Goal: Communication & Community: Answer question/provide support

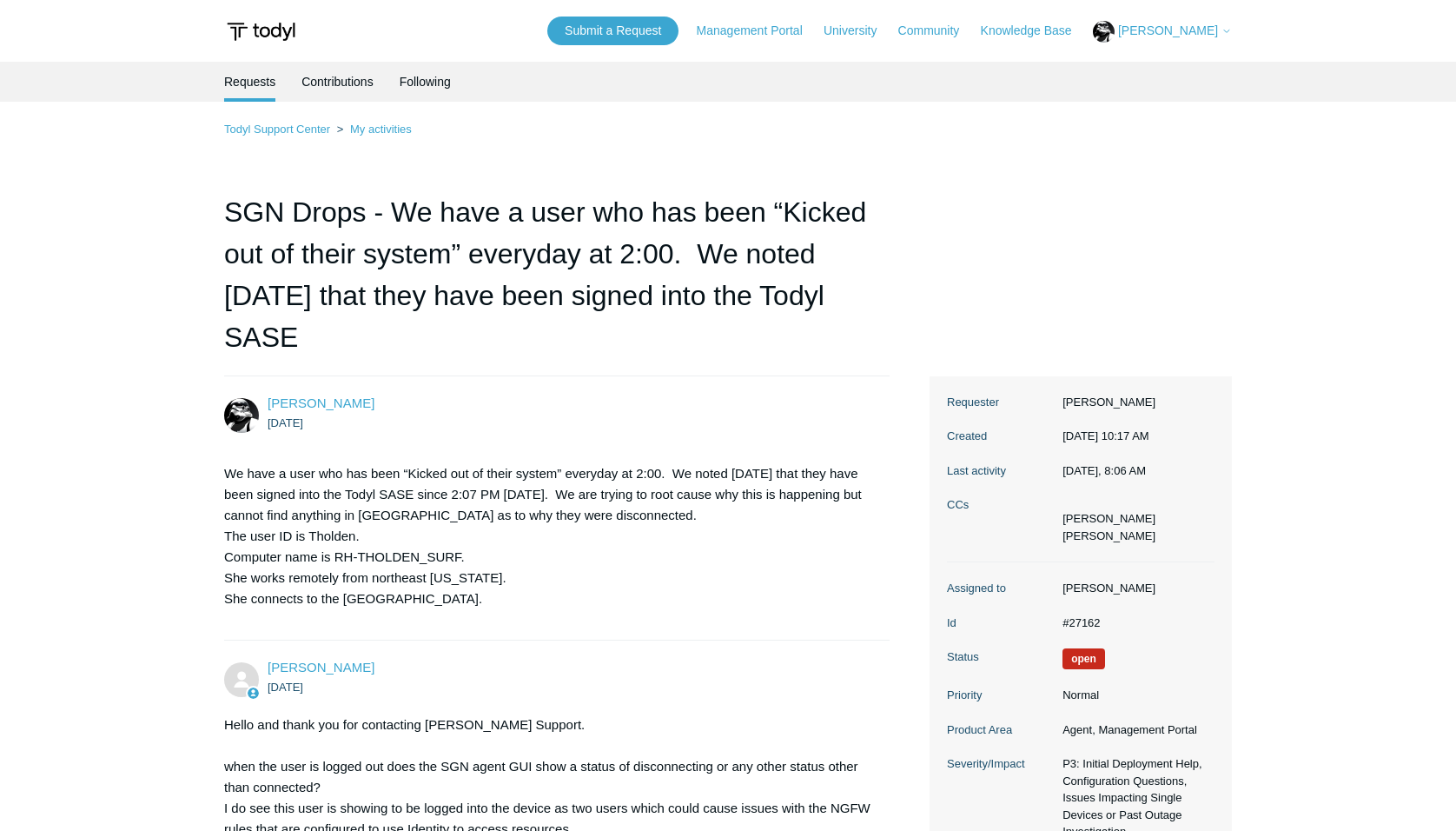
scroll to position [4840, 0]
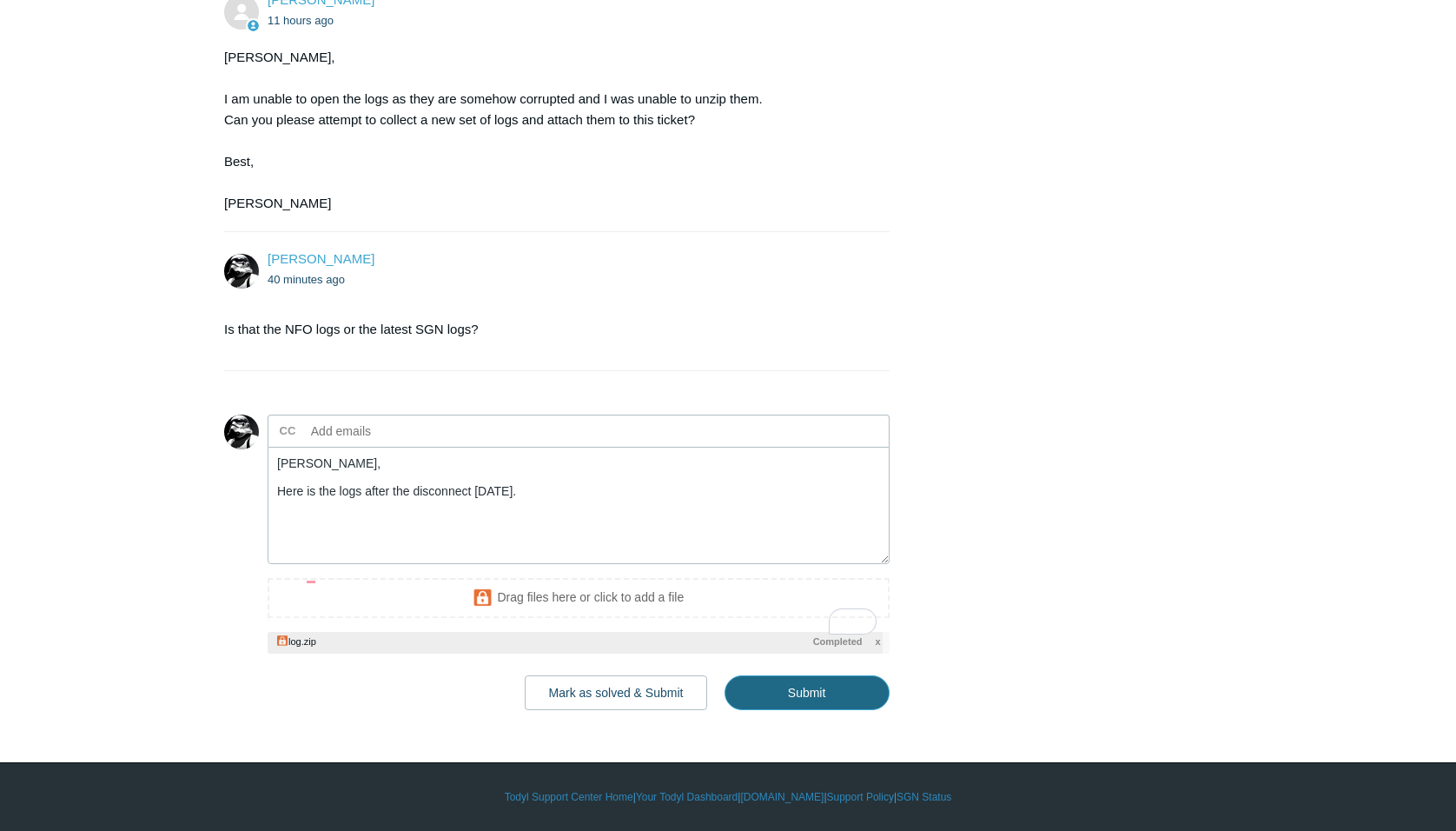
click at [819, 710] on input "Submit" at bounding box center [806, 692] width 165 height 35
type textarea "Kris, Here is the logs after the disconnect yesterday. This ticket includes a s…"
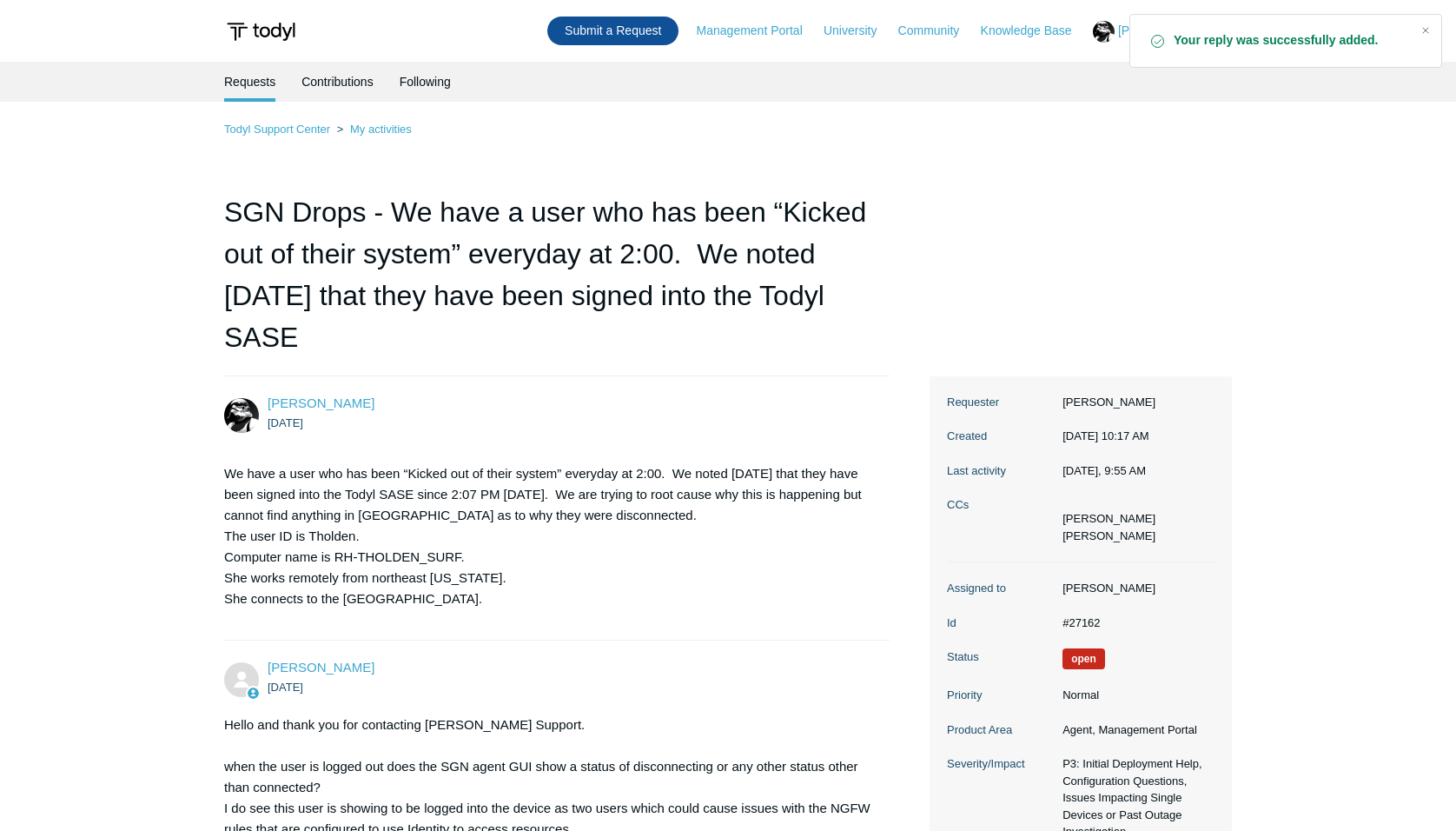
click at [640, 35] on link "Submit a Request" at bounding box center [612, 31] width 131 height 28
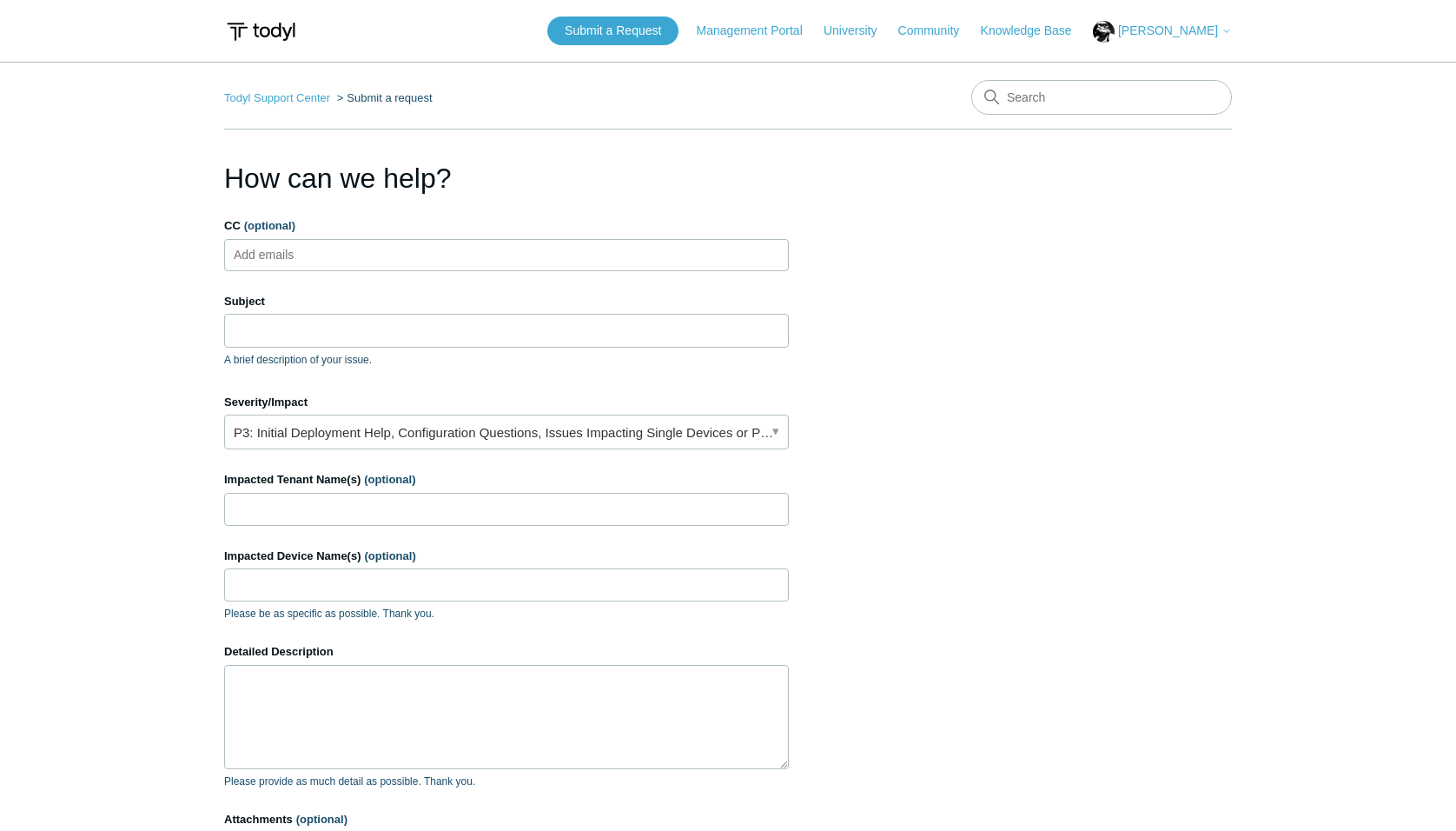
click at [412, 256] on ul "Add emails" at bounding box center [507, 255] width 565 height 32
click at [445, 328] on input "Subject" at bounding box center [507, 330] width 565 height 33
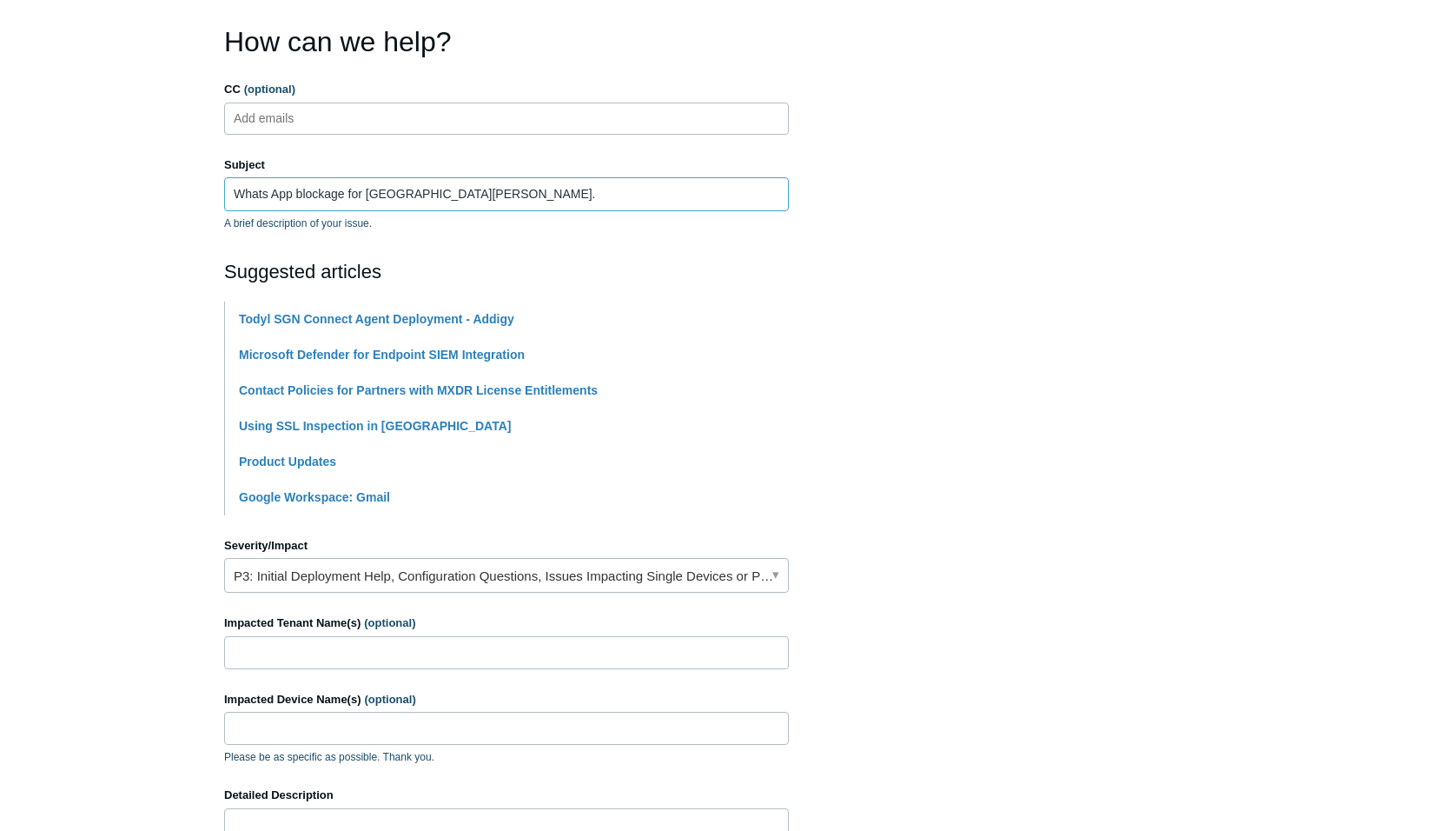
scroll to position [203, 0]
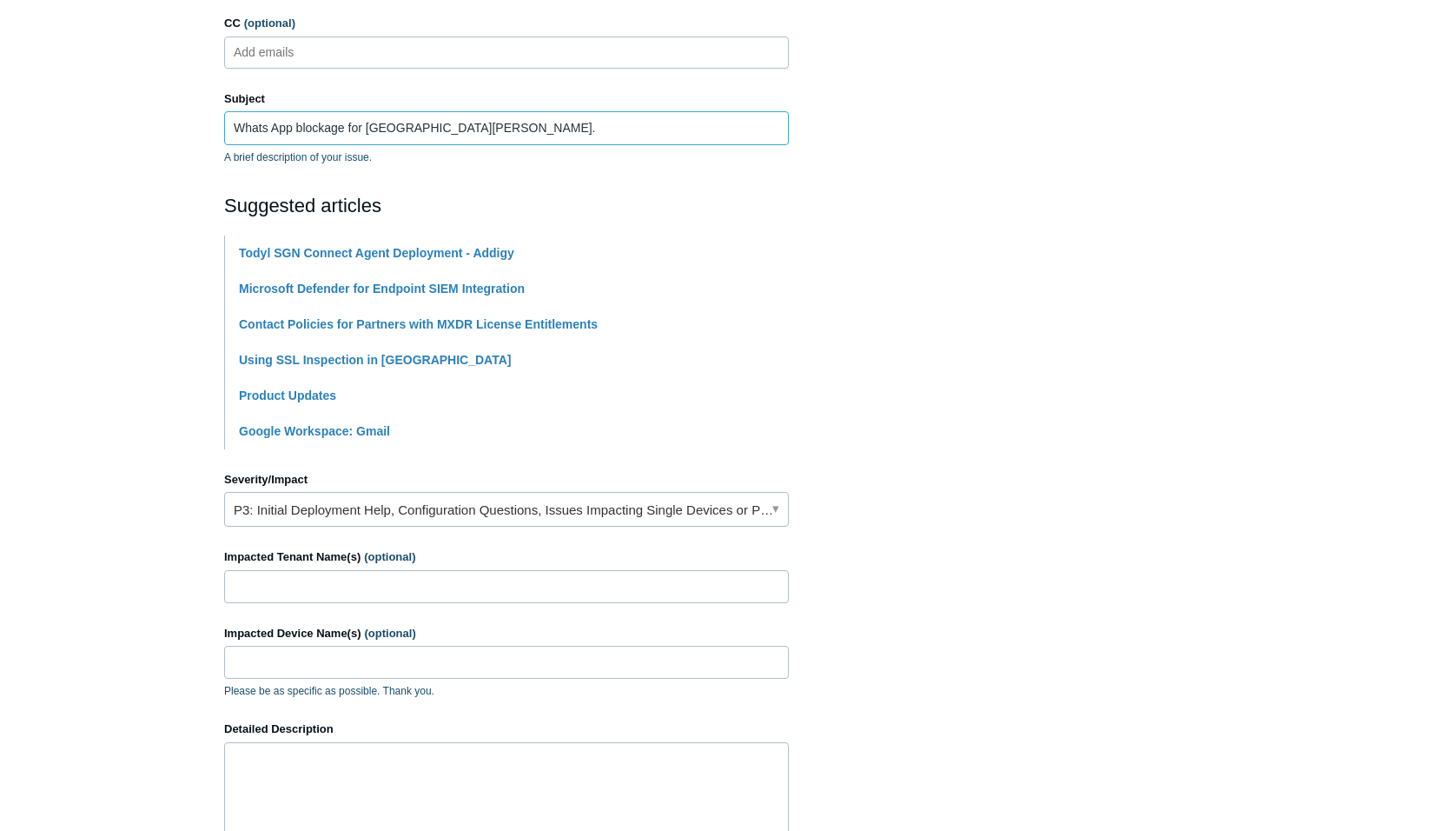
type input "Whats App blockage for San Miguel."
click at [534, 585] on input "Impacted Tenant Name(s) (optional)" at bounding box center [507, 586] width 565 height 33
type input "Stant Inc"
click at [507, 662] on input "Impacted Device Name(s) (optional)" at bounding box center [507, 661] width 565 height 33
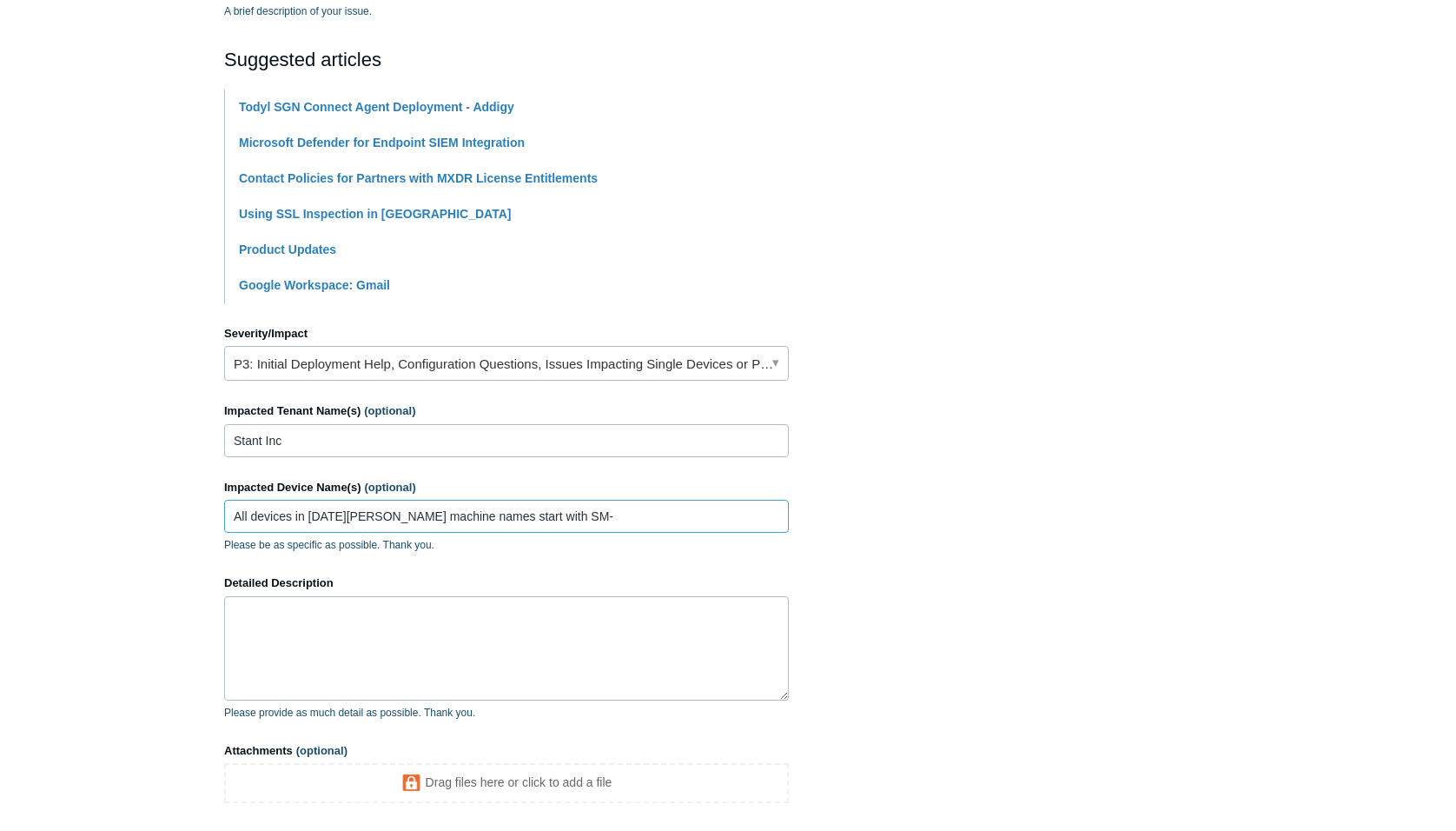
scroll to position [406, 0]
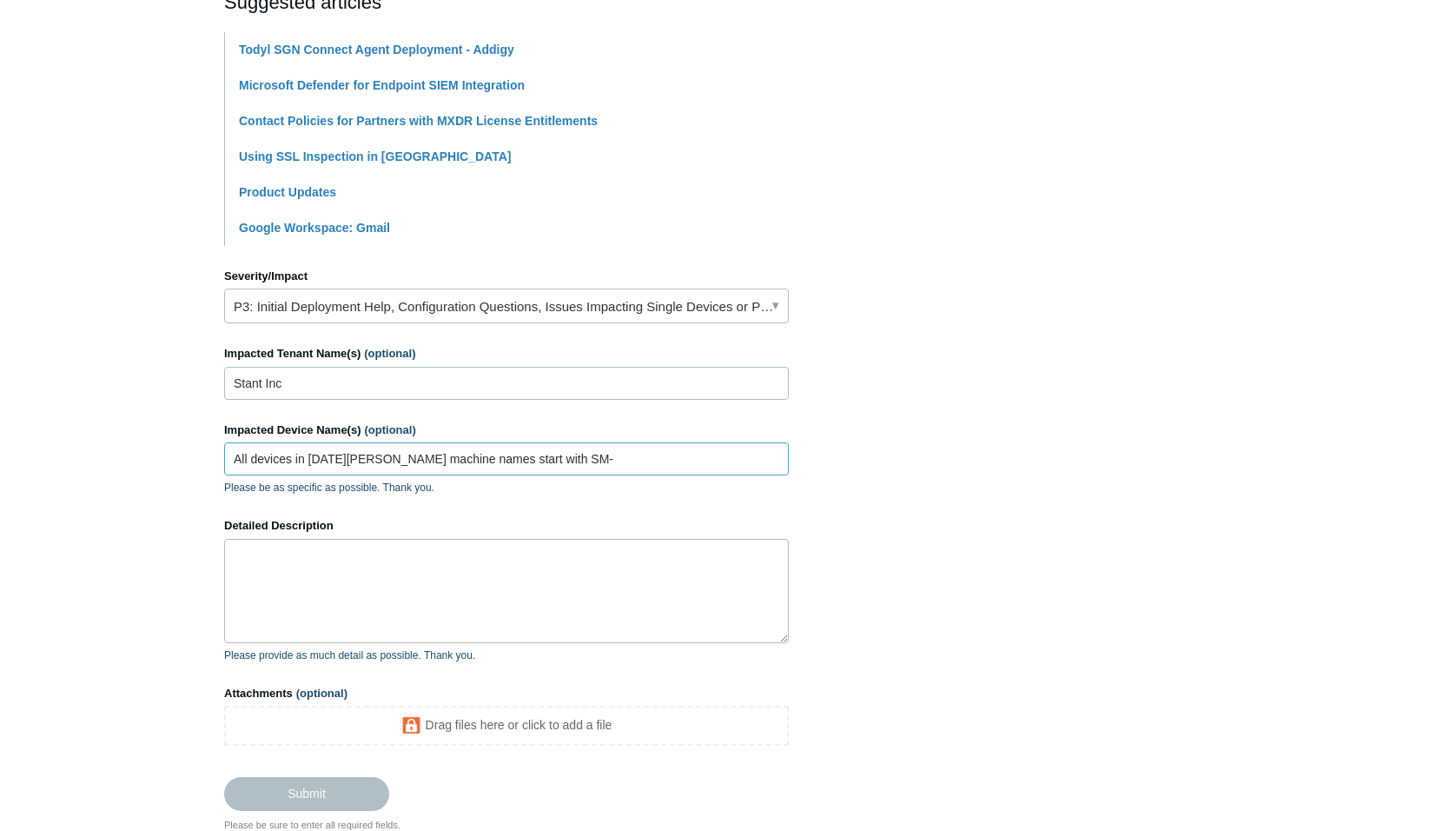
type input "All devices in San Miguel machine names start with SM-"
click at [409, 554] on textarea "Detailed Description" at bounding box center [507, 591] width 565 height 105
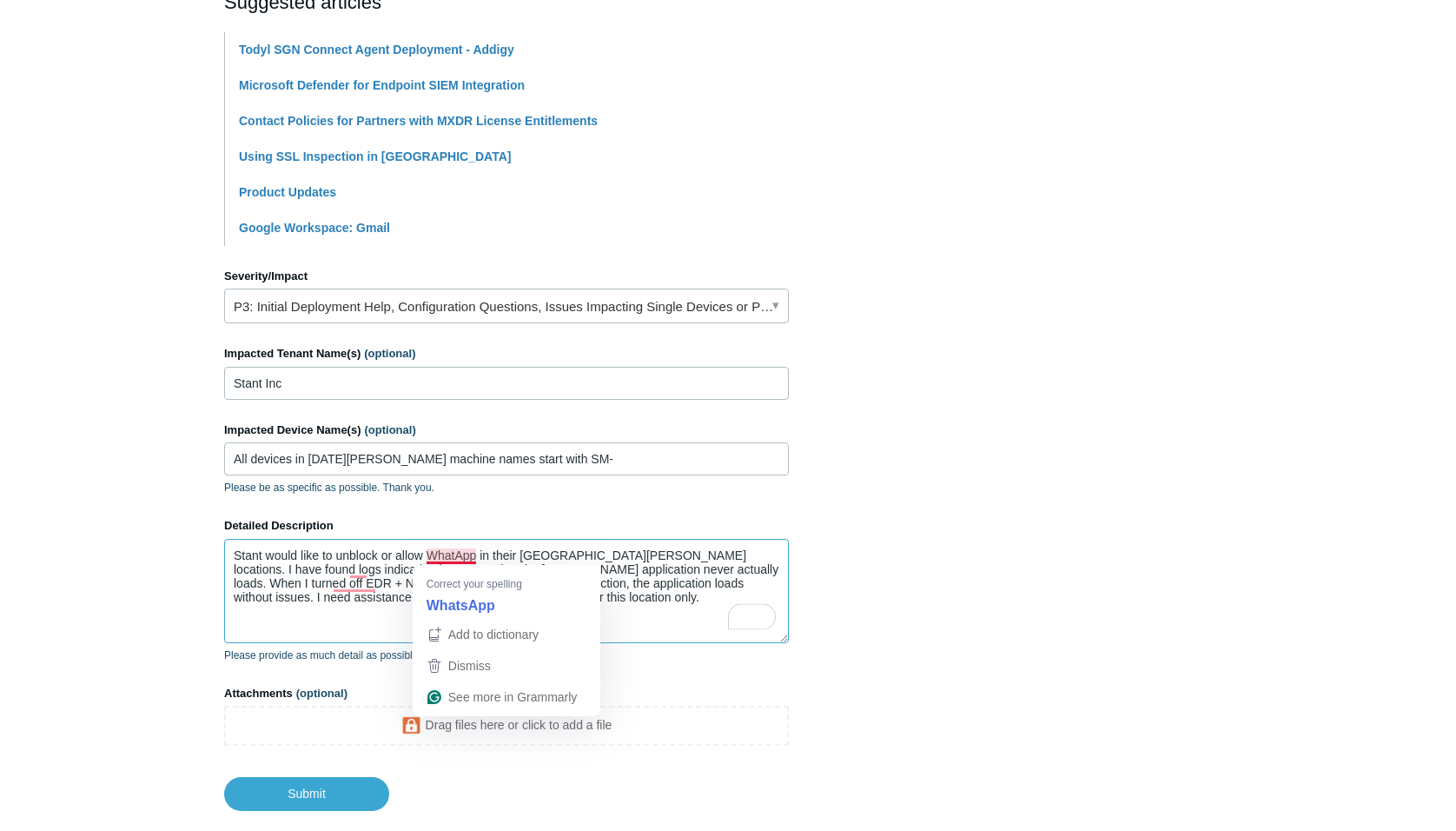
click at [457, 555] on textarea "Stant would like to unblock or allow WhatApp in their San Miguel locations. I h…" at bounding box center [507, 591] width 565 height 105
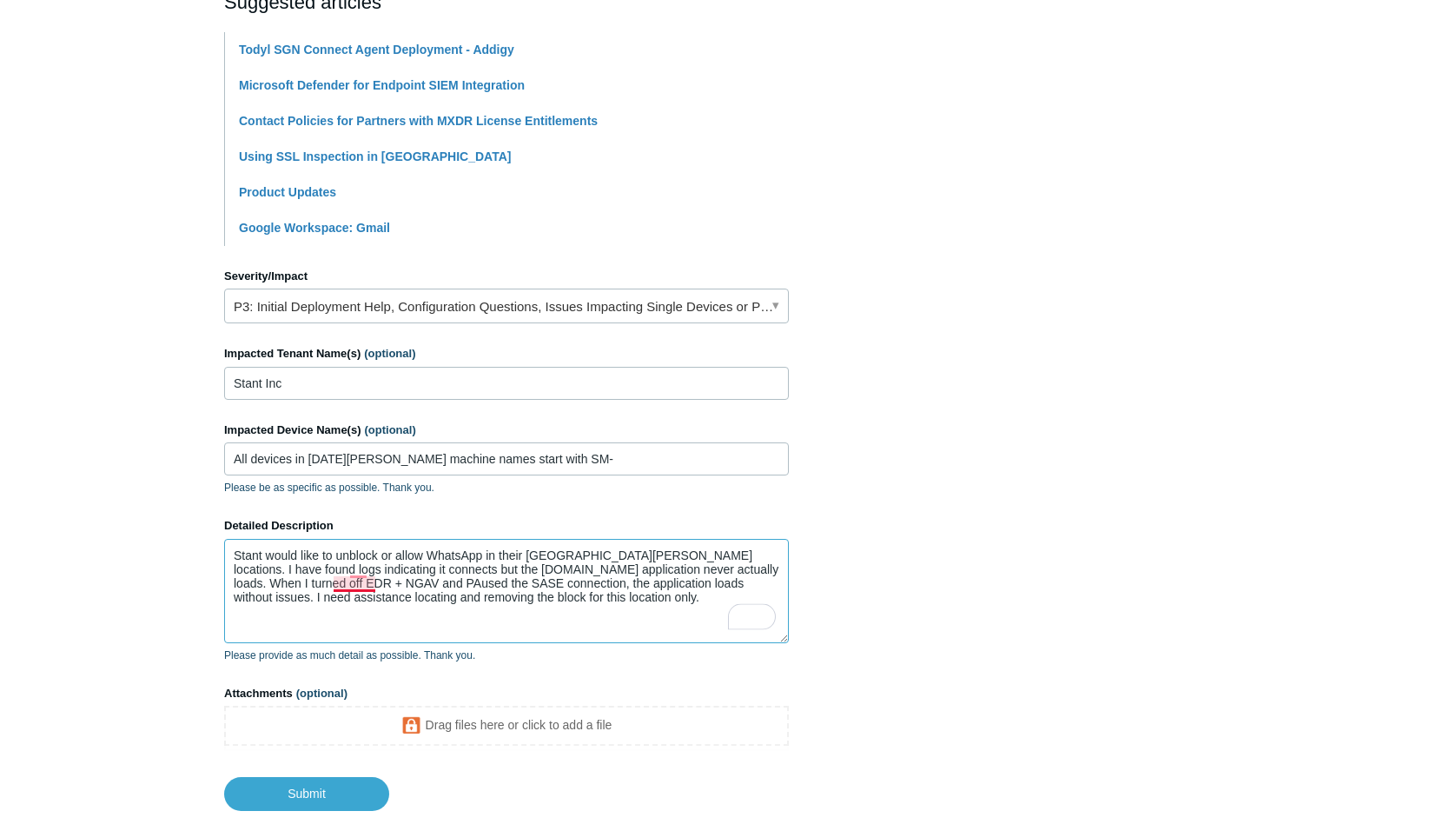
click at [348, 585] on textarea "Stant would like to unblock or allow WhatsApp in their San Miguel locations. I …" at bounding box center [507, 591] width 565 height 105
type textarea "Stant would like to unblock or allow WhatsApp in their [GEOGRAPHIC_DATA][PERSON…"
click at [297, 790] on input "Submit" at bounding box center [306, 794] width 165 height 35
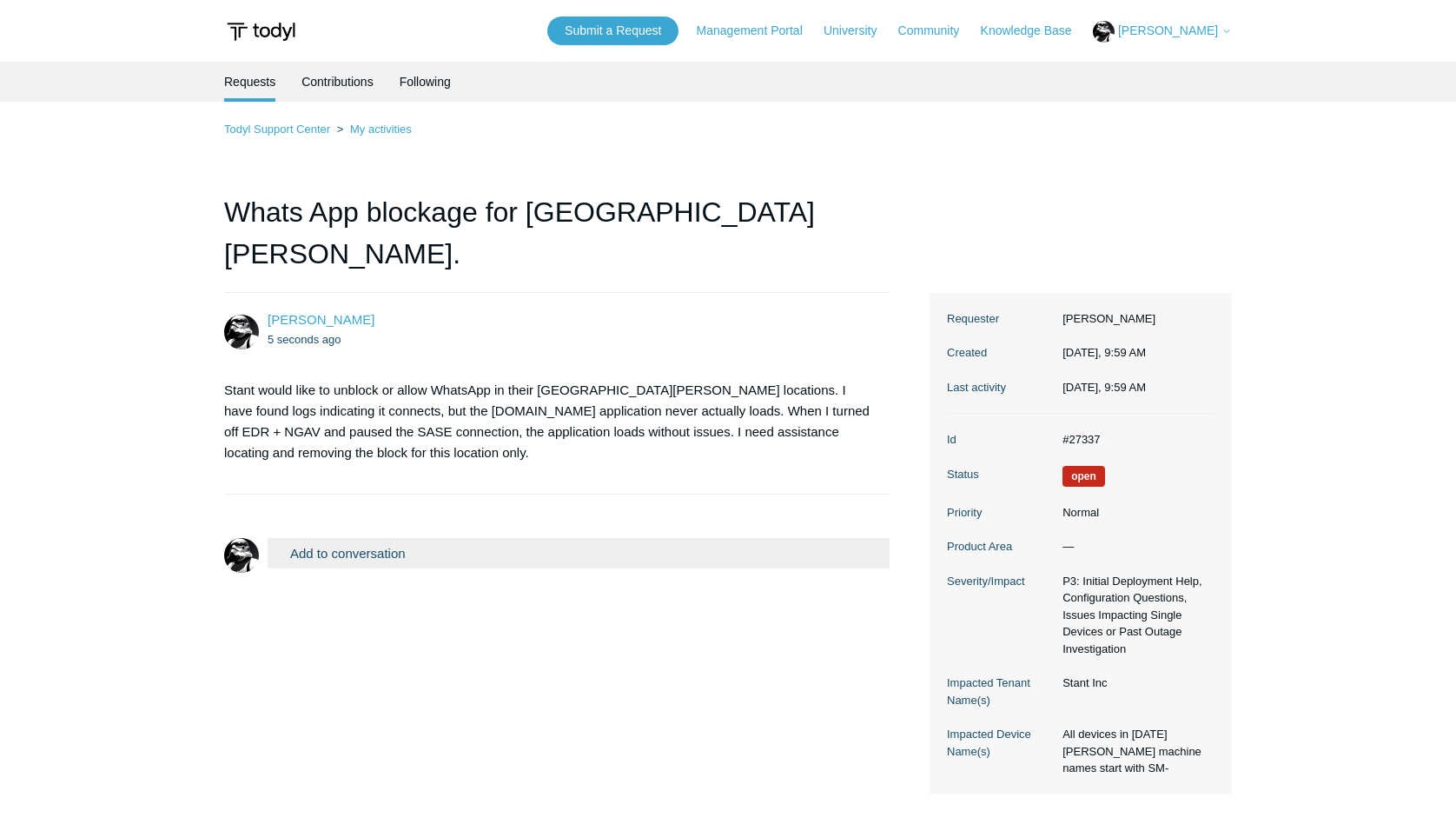
click at [1180, 15] on header "Submit a Request Management Portal University Community Knowledge Base Michael …" at bounding box center [728, 30] width 1008 height 61
click at [1179, 28] on span "[PERSON_NAME]" at bounding box center [1168, 30] width 100 height 14
click at [1195, 73] on link "My Support Requests" at bounding box center [1178, 68] width 170 height 30
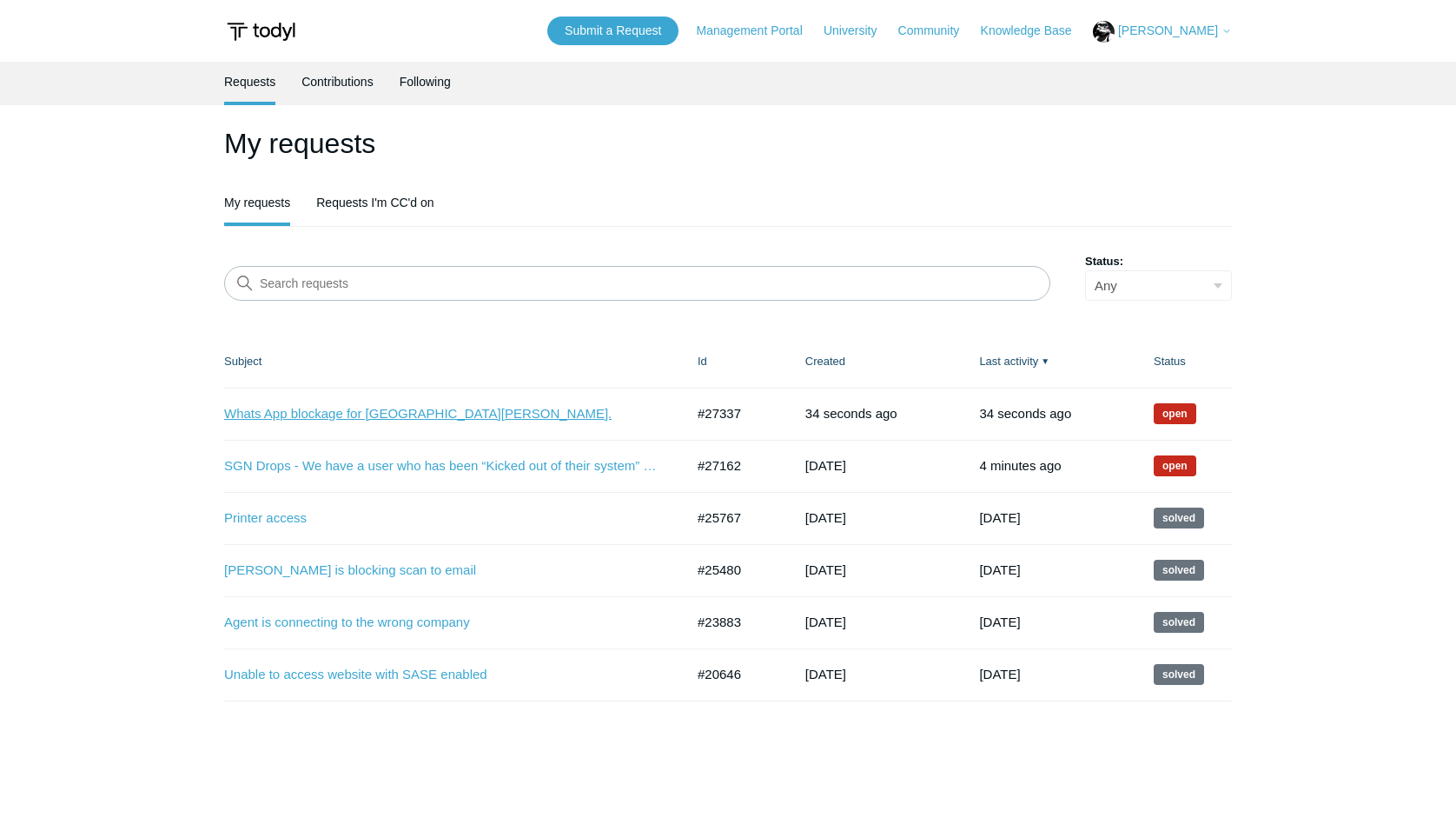
click at [363, 414] on link "Whats App blockage for [GEOGRAPHIC_DATA][PERSON_NAME]." at bounding box center [441, 414] width 434 height 20
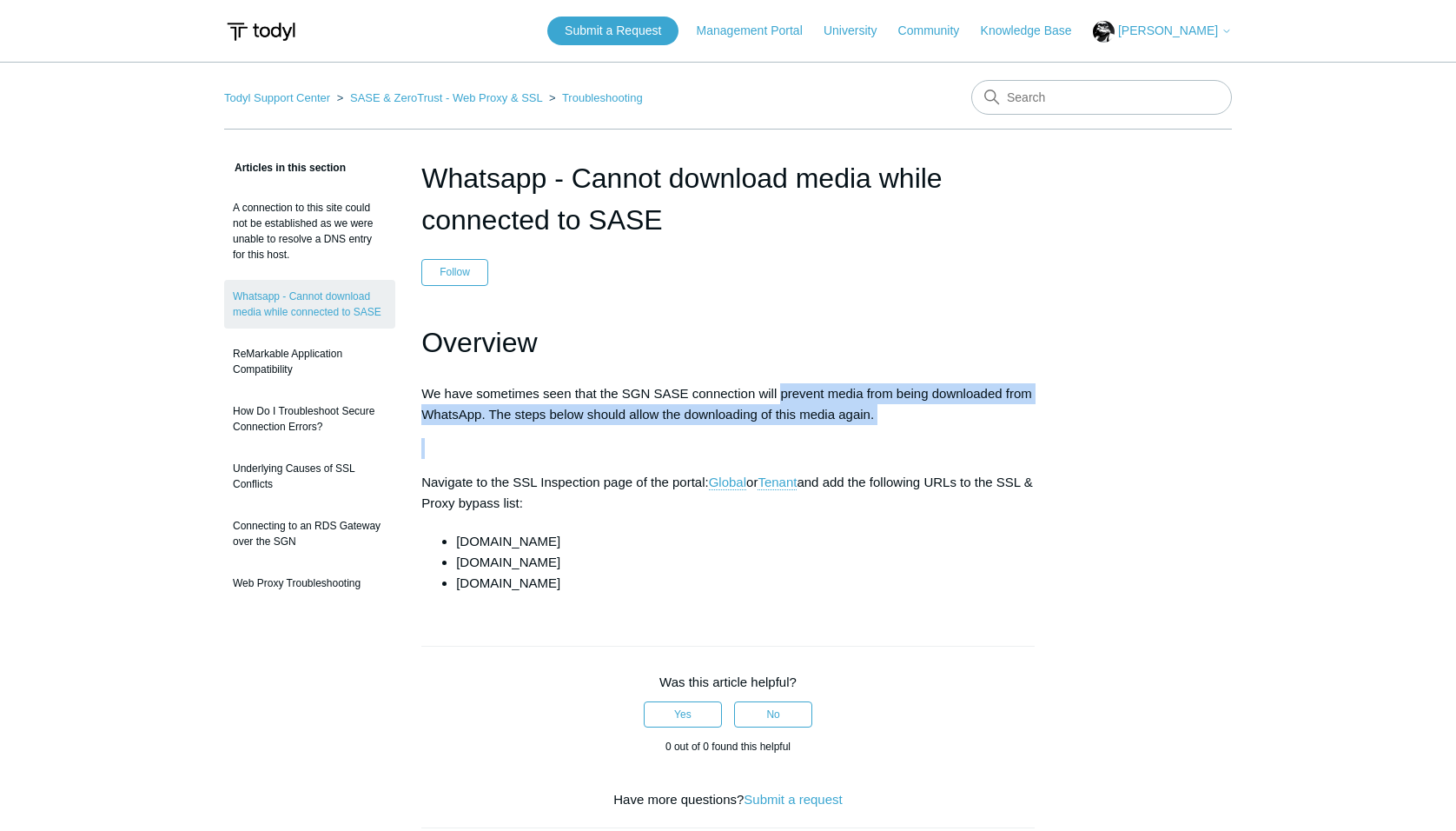
drag, startPoint x: 784, startPoint y: 395, endPoint x: 826, endPoint y: 426, distance: 52.2
click at [826, 426] on div "Overview We have sometimes seen that the SGN SASE connection will prevent media…" at bounding box center [727, 457] width 613 height 274
drag, startPoint x: 826, startPoint y: 426, endPoint x: 761, endPoint y: 450, distance: 69.3
click at [761, 450] on p at bounding box center [727, 448] width 613 height 21
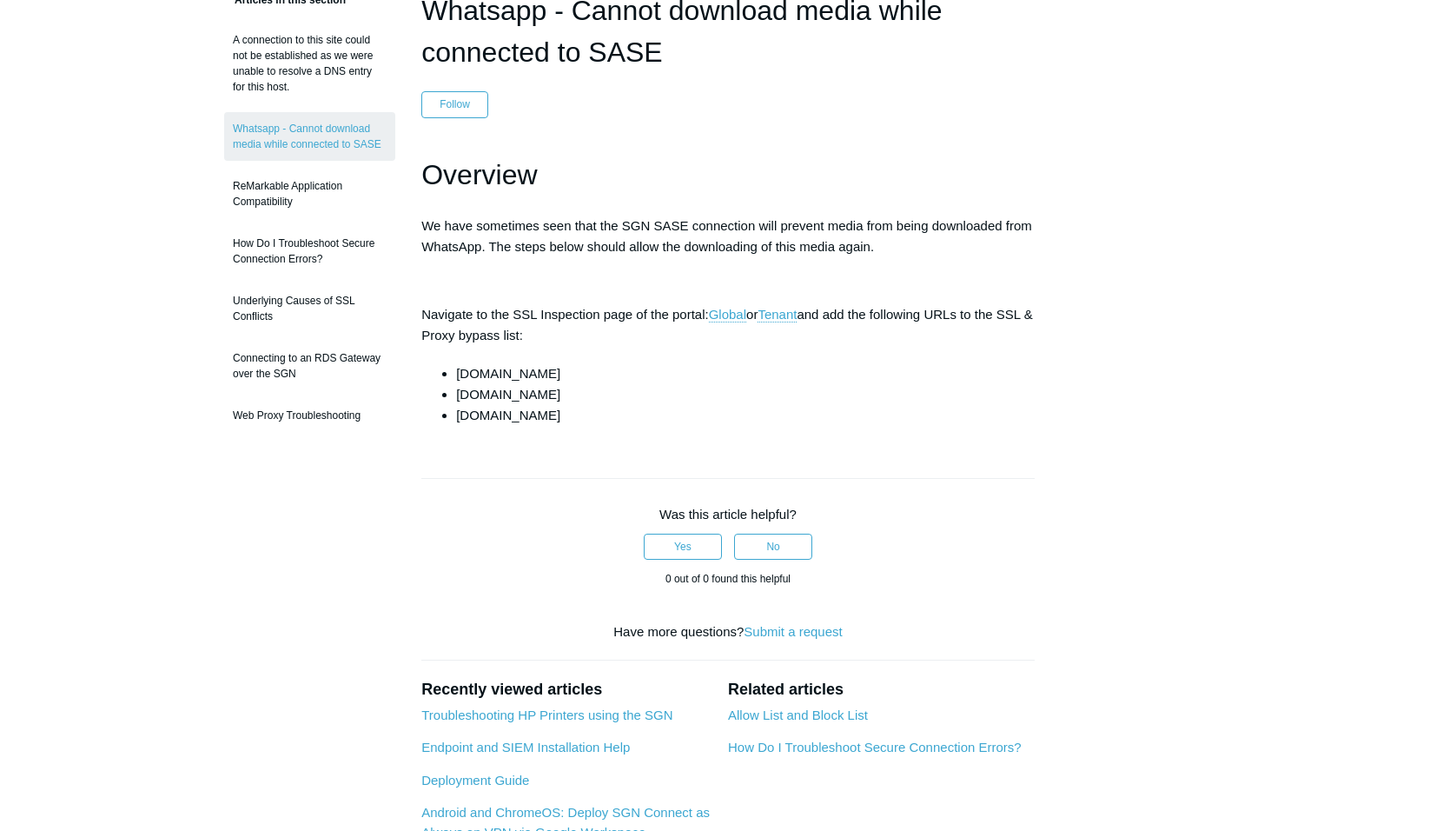
scroll to position [203, 0]
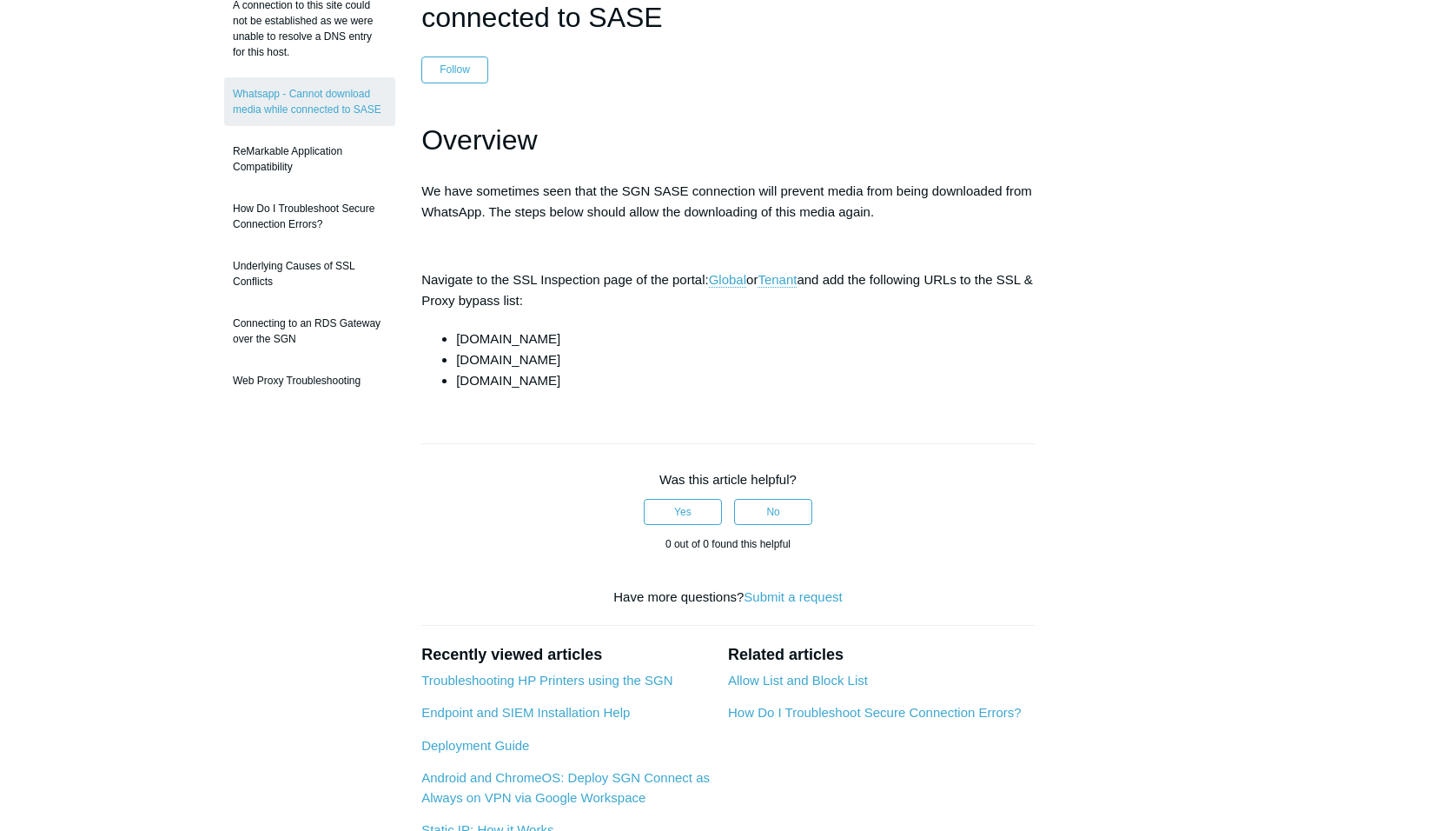
drag, startPoint x: 791, startPoint y: 279, endPoint x: 721, endPoint y: 356, distance: 104.1
click at [721, 356] on li "whatsapp.com" at bounding box center [745, 360] width 578 height 21
drag, startPoint x: 507, startPoint y: 279, endPoint x: 700, endPoint y: 284, distance: 193.1
click at [700, 284] on p "Navigate to the SSL Inspection page of the portal: Global or Tenant and add the…" at bounding box center [727, 290] width 613 height 41
drag, startPoint x: 457, startPoint y: 360, endPoint x: 549, endPoint y: 359, distance: 92.0
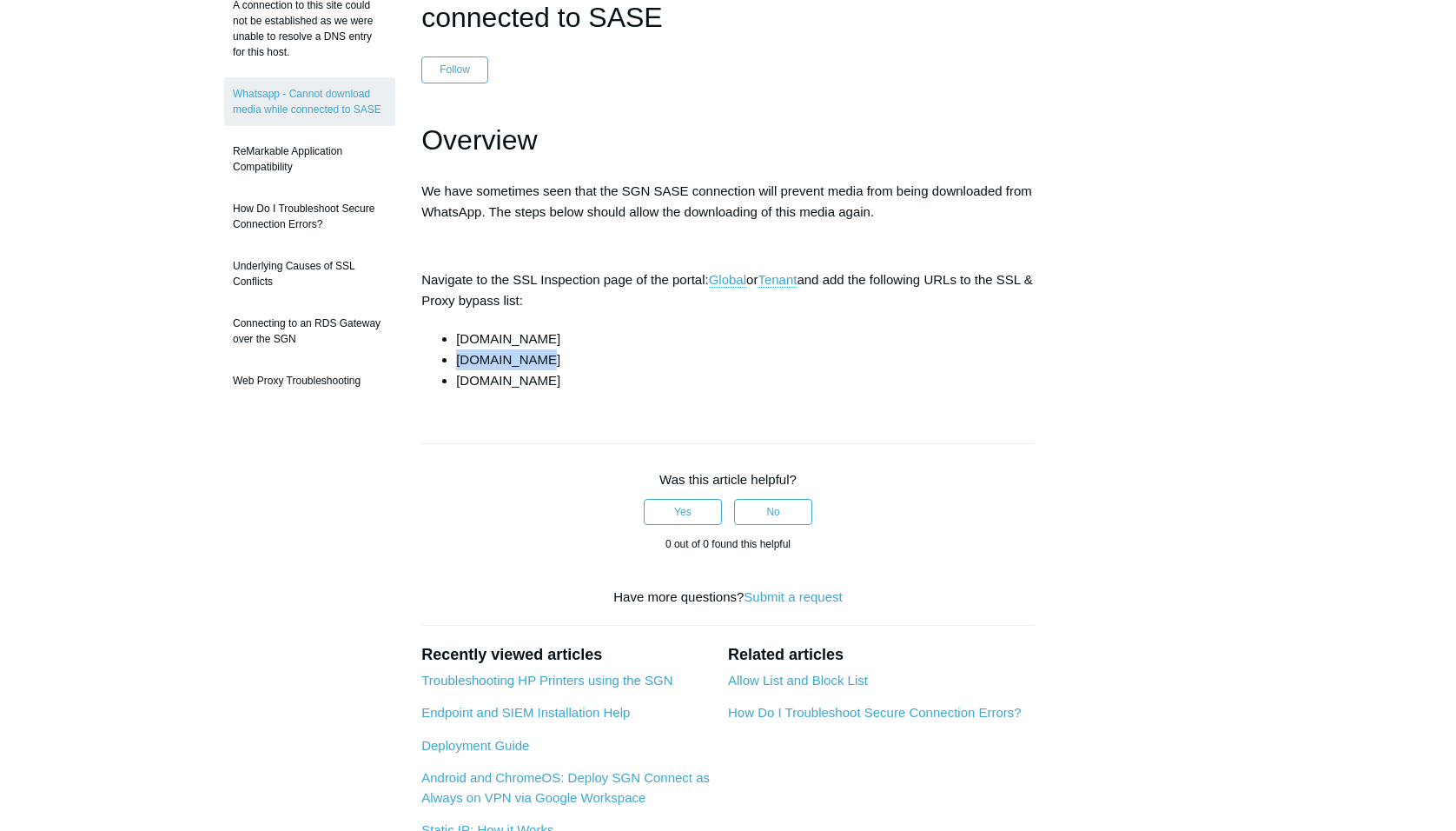
click at [549, 359] on li "whatsapp.com" at bounding box center [745, 360] width 578 height 21
copy li "whatsapp.com"
drag, startPoint x: 541, startPoint y: 375, endPoint x: 452, endPoint y: 389, distance: 90.1
click at [452, 389] on ul "cdninstagram.com whatsapp.com whatsapp.net" at bounding box center [736, 360] width 596 height 62
copy li "whatsapp.net"
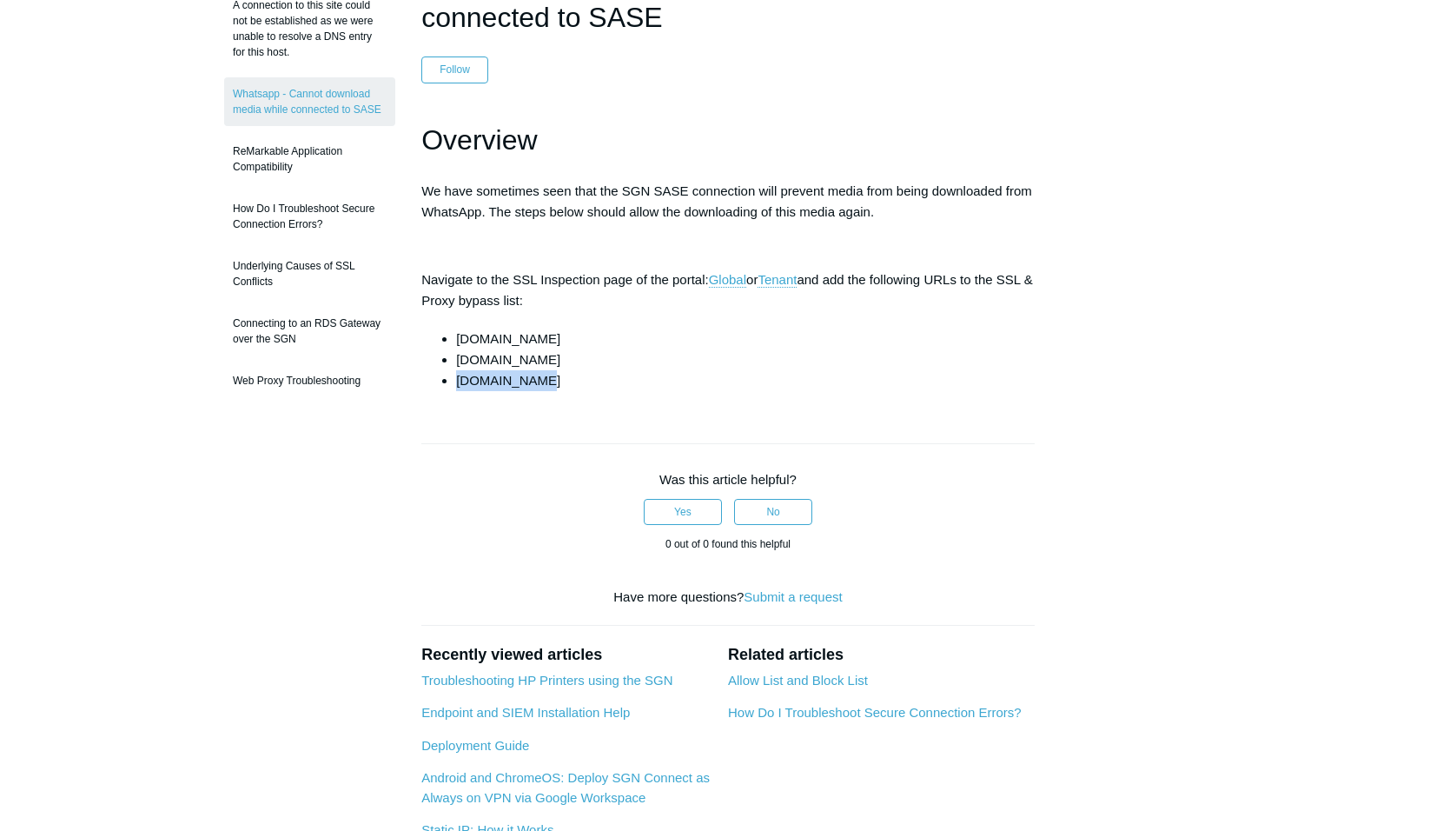
drag, startPoint x: 459, startPoint y: 337, endPoint x: 559, endPoint y: 337, distance: 100.0
click at [559, 337] on li "cdninstagram.com" at bounding box center [745, 339] width 578 height 21
copy li "cdninstagram.com"
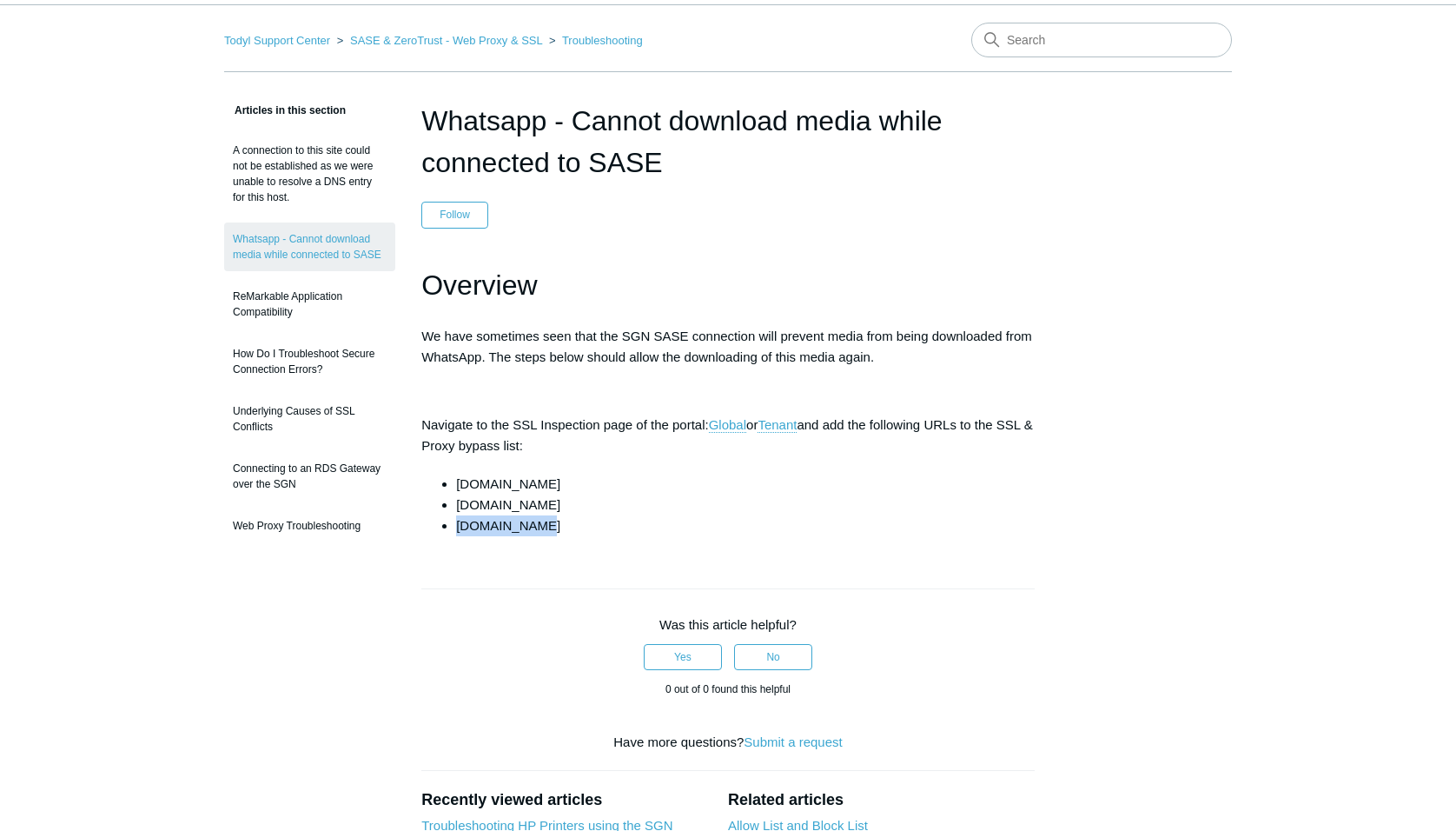
scroll to position [0, 0]
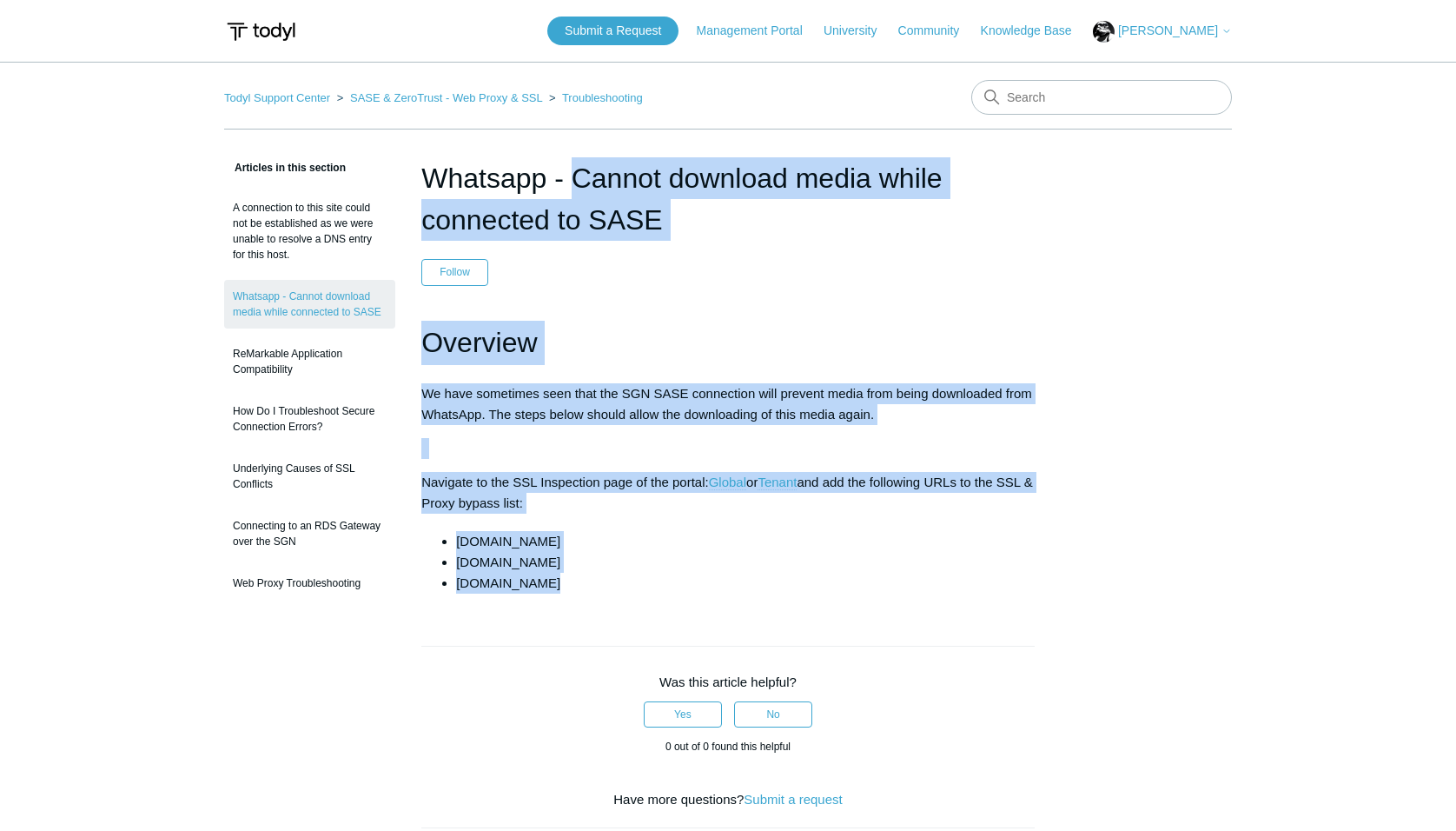
drag, startPoint x: 425, startPoint y: 172, endPoint x: 644, endPoint y: 598, distance: 479.0
click at [644, 598] on article "Whatsapp - Cannot download media while connected to SASE Follow Not yet followe…" at bounding box center [728, 672] width 666 height 1029
copy article "Whatsapp - Cannot download media while connected to SASE Follow Not yet followe…"
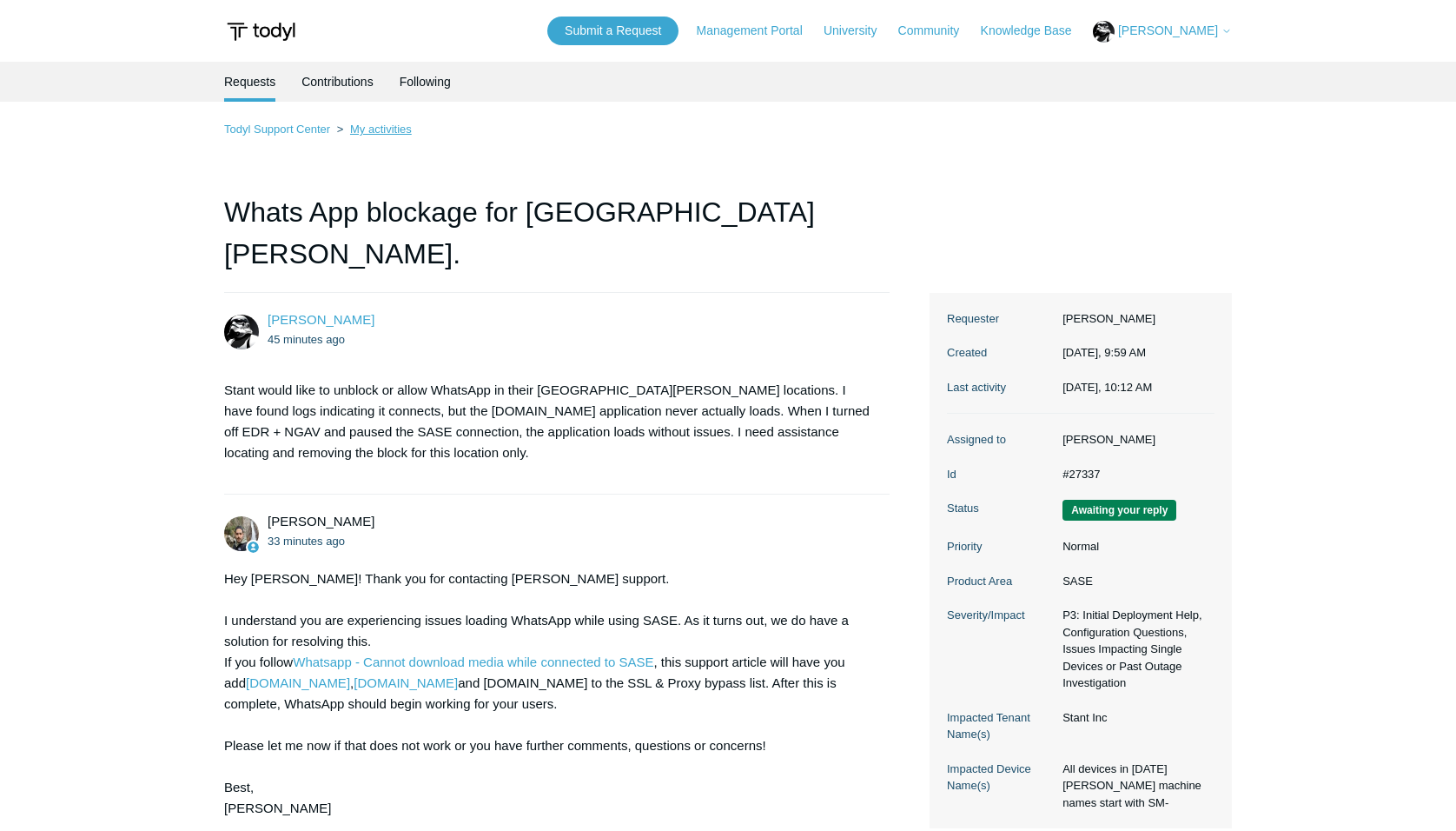
drag, startPoint x: 376, startPoint y: 130, endPoint x: 443, endPoint y: 144, distance: 68.4
click at [376, 130] on link "My activities" at bounding box center [380, 129] width 61 height 13
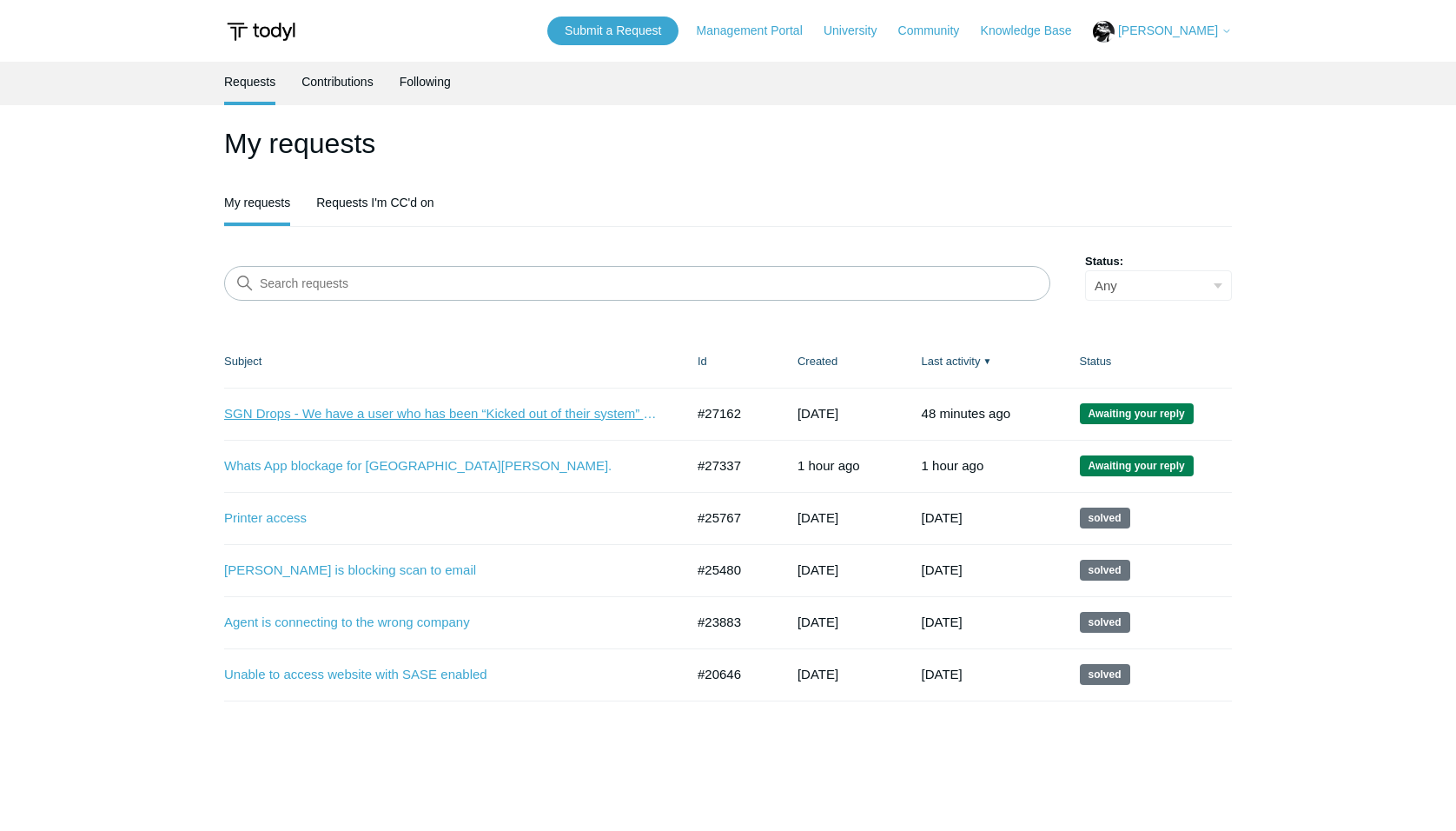
click at [528, 415] on link "SGN Drops - We have a user who has been “Kicked out of their system” everyday a…" at bounding box center [441, 414] width 434 height 20
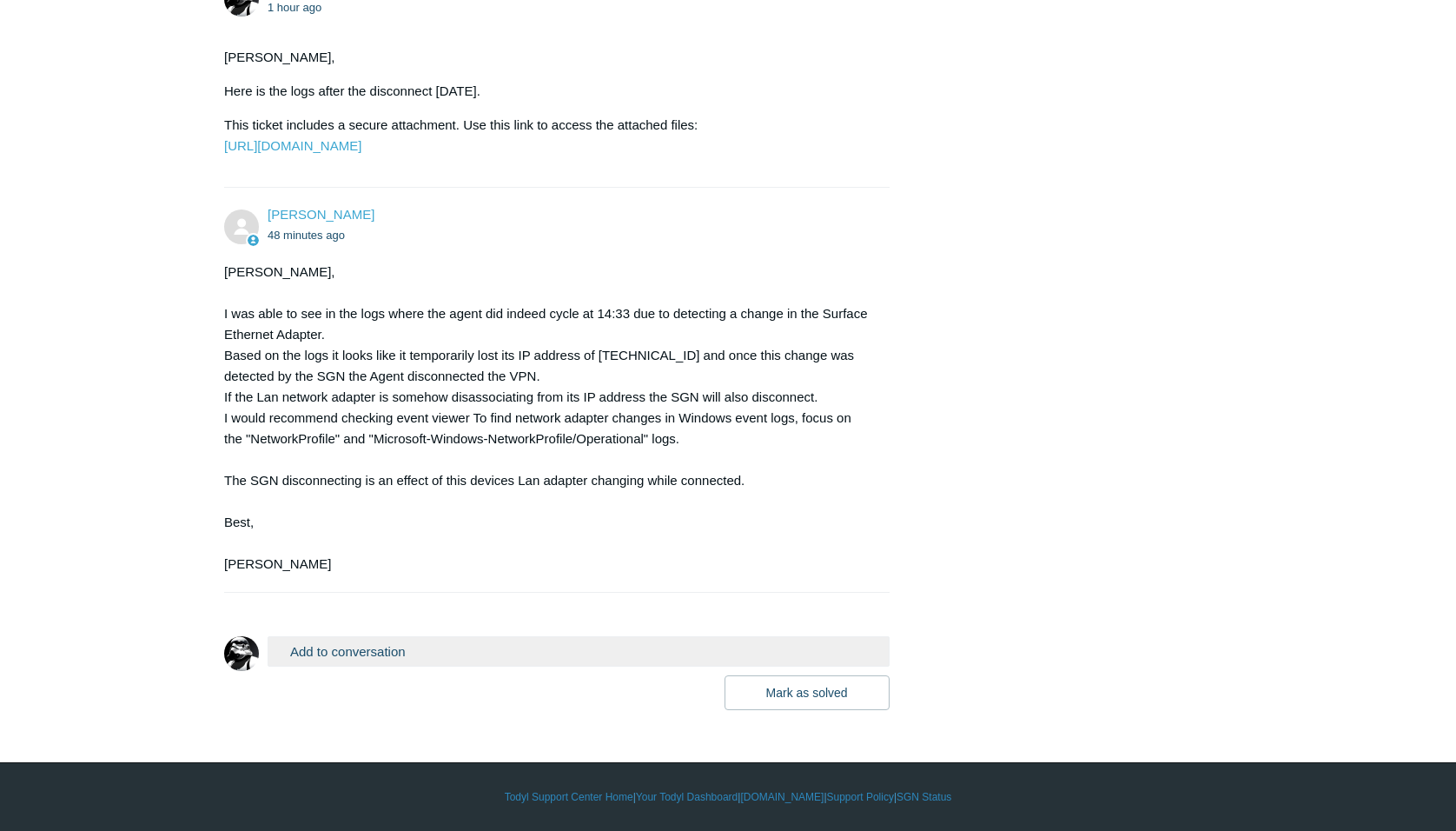
scroll to position [5582, 0]
click at [372, 648] on button "Add to conversation" at bounding box center [578, 651] width 622 height 30
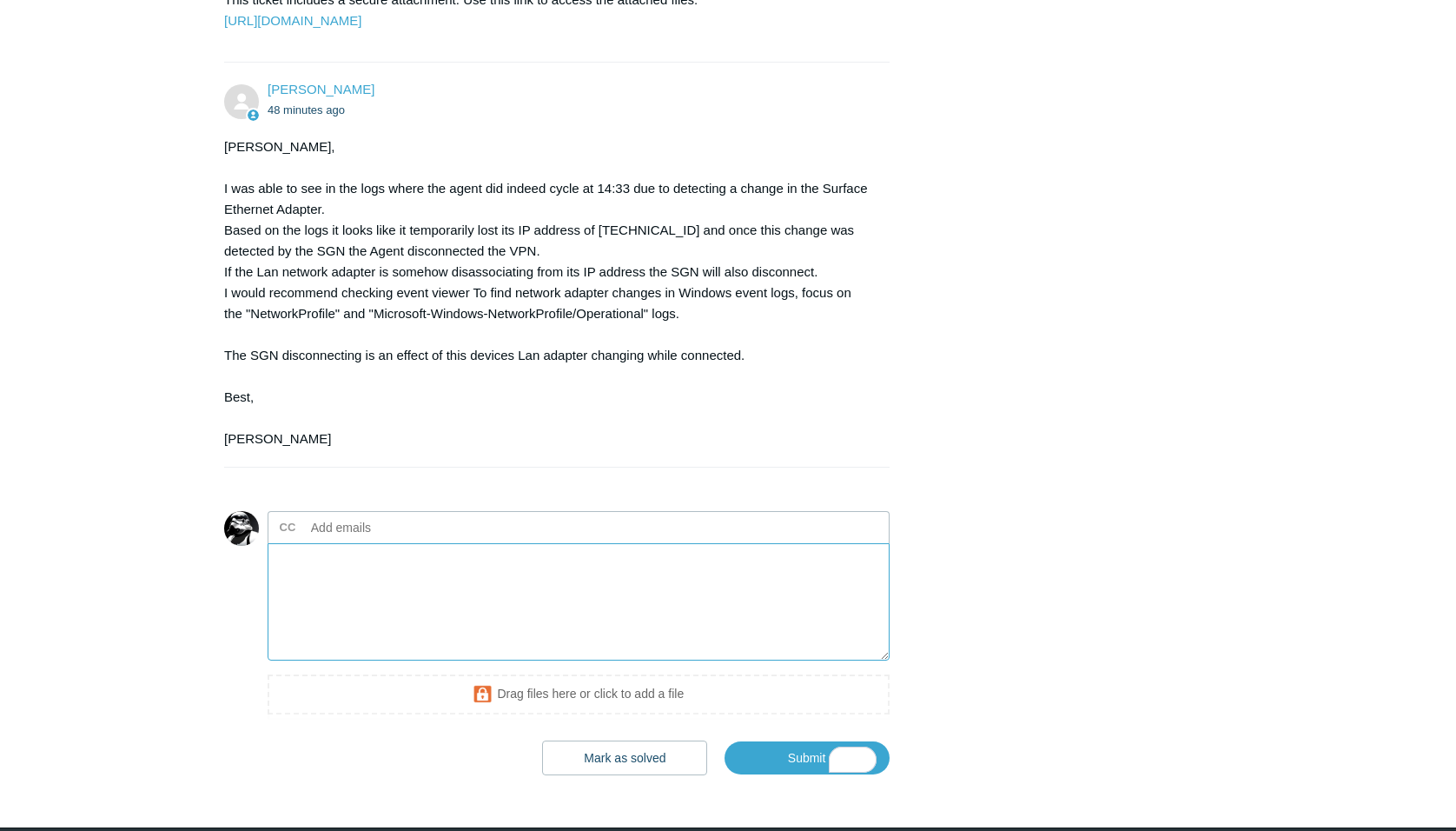
click at [406, 660] on textarea "To enrich screen reader interactions, please activate Accessibility in Grammarl…" at bounding box center [578, 601] width 622 height 118
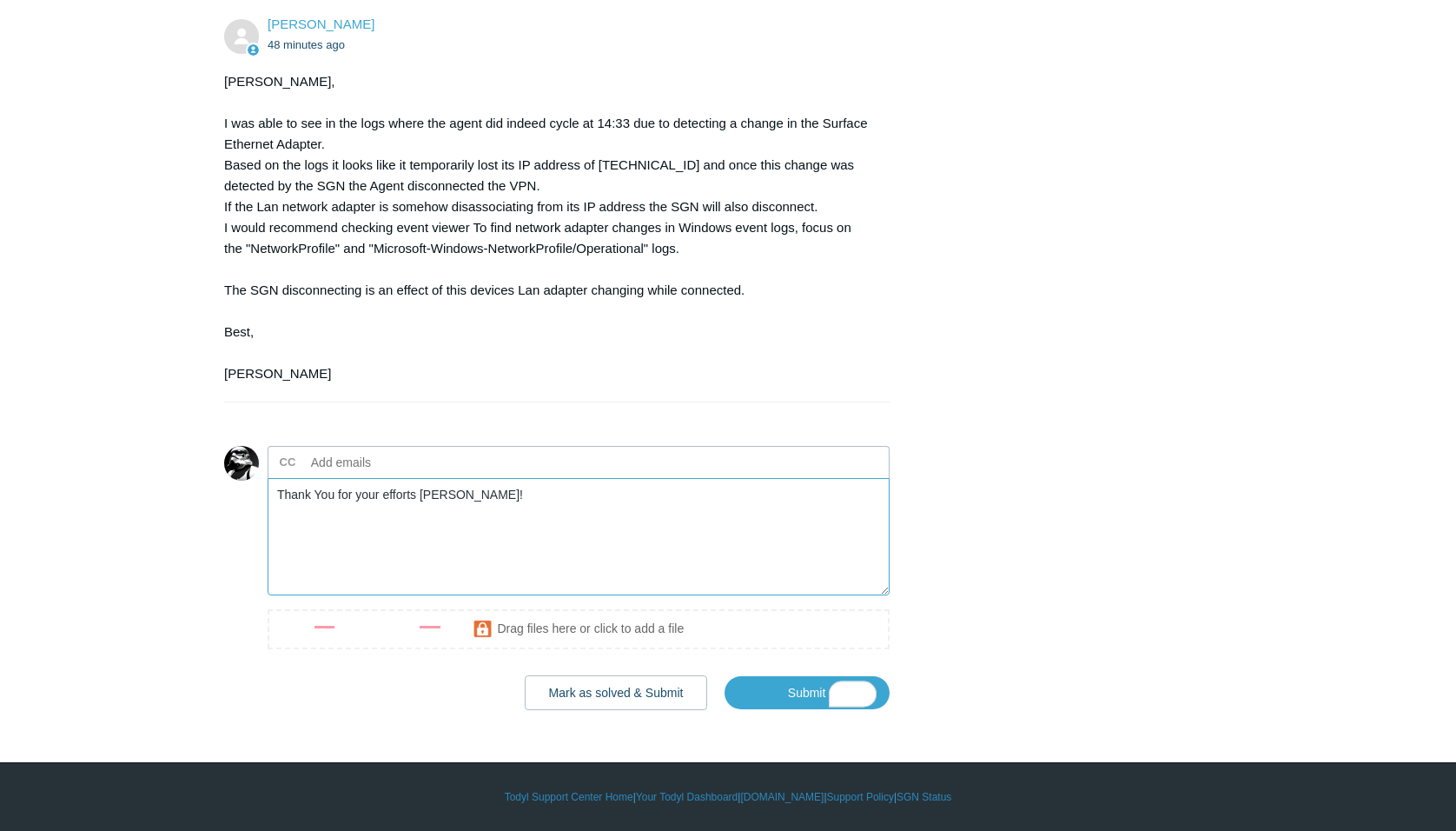
scroll to position [5773, 0]
type textarea "Thank You for your efforts Kris!"
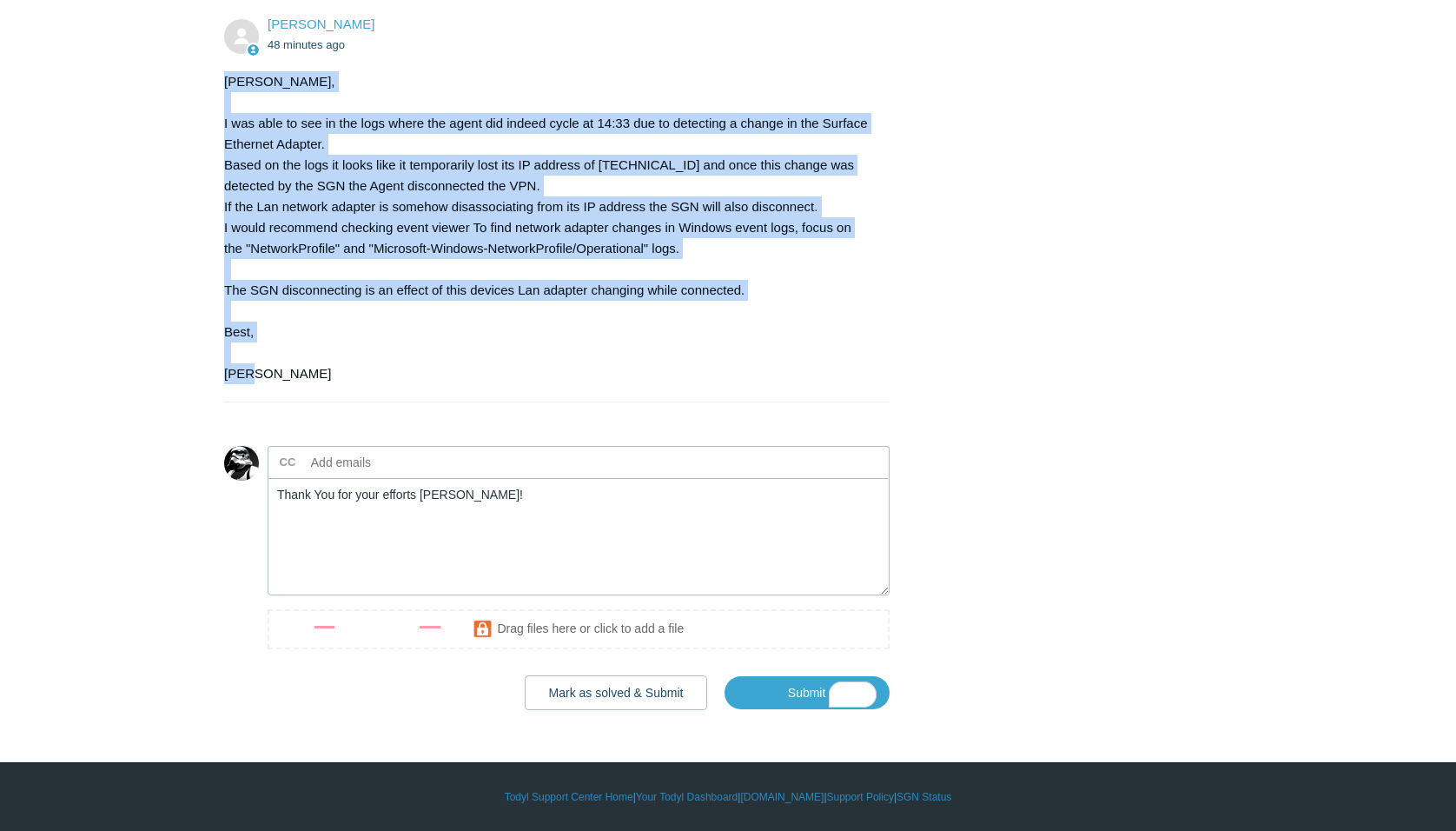
drag, startPoint x: 218, startPoint y: 78, endPoint x: 315, endPoint y: 361, distance: 299.2
drag, startPoint x: 315, startPoint y: 361, endPoint x: 284, endPoint y: 171, distance: 192.5
copy div "Michael, I was able to see in the logs where the agent did indeed cycle at 14:3…"
click at [787, 698] on input "Submit" at bounding box center [806, 692] width 165 height 35
